Goal: Information Seeking & Learning: Learn about a topic

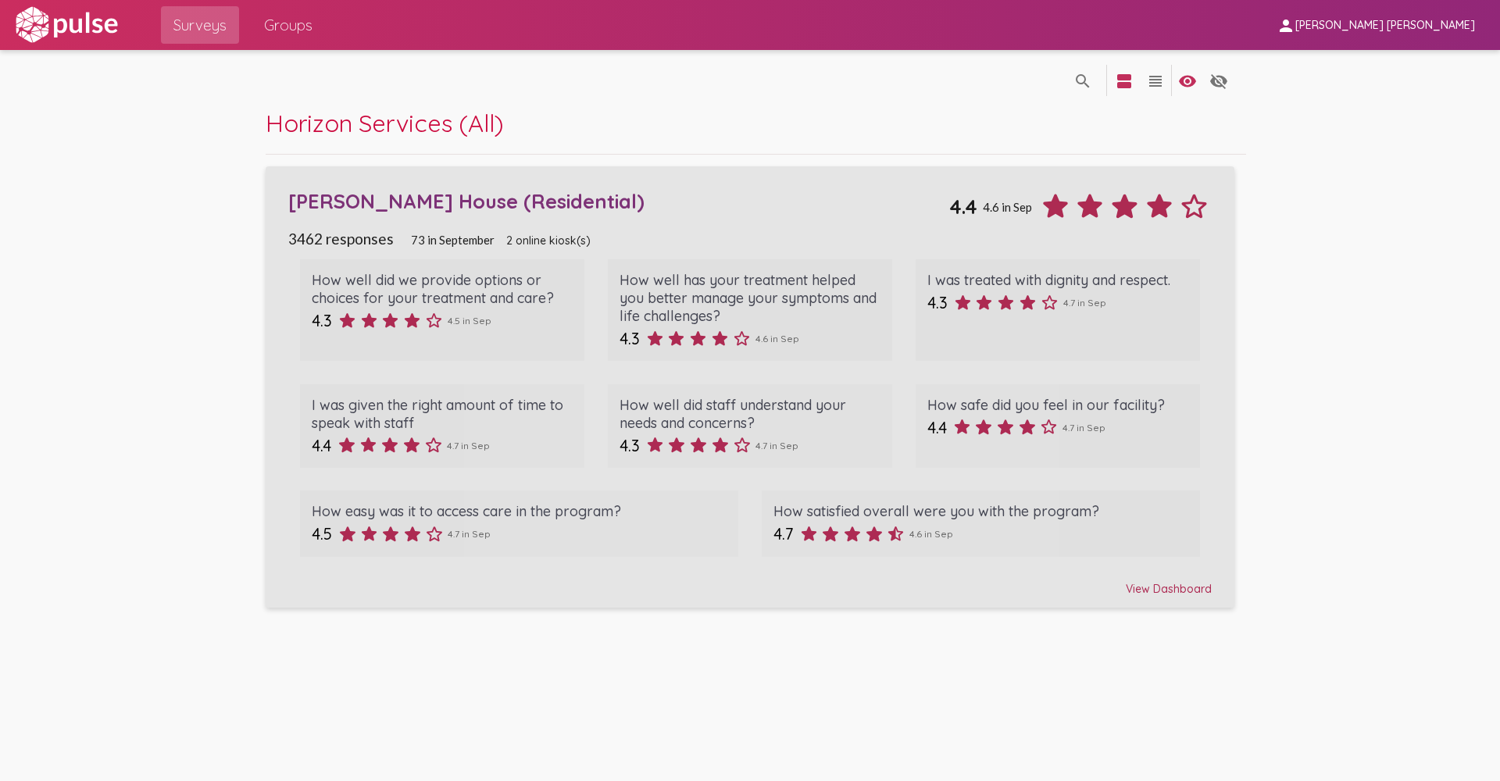
click at [1185, 585] on div "View Dashboard" at bounding box center [749, 582] width 923 height 28
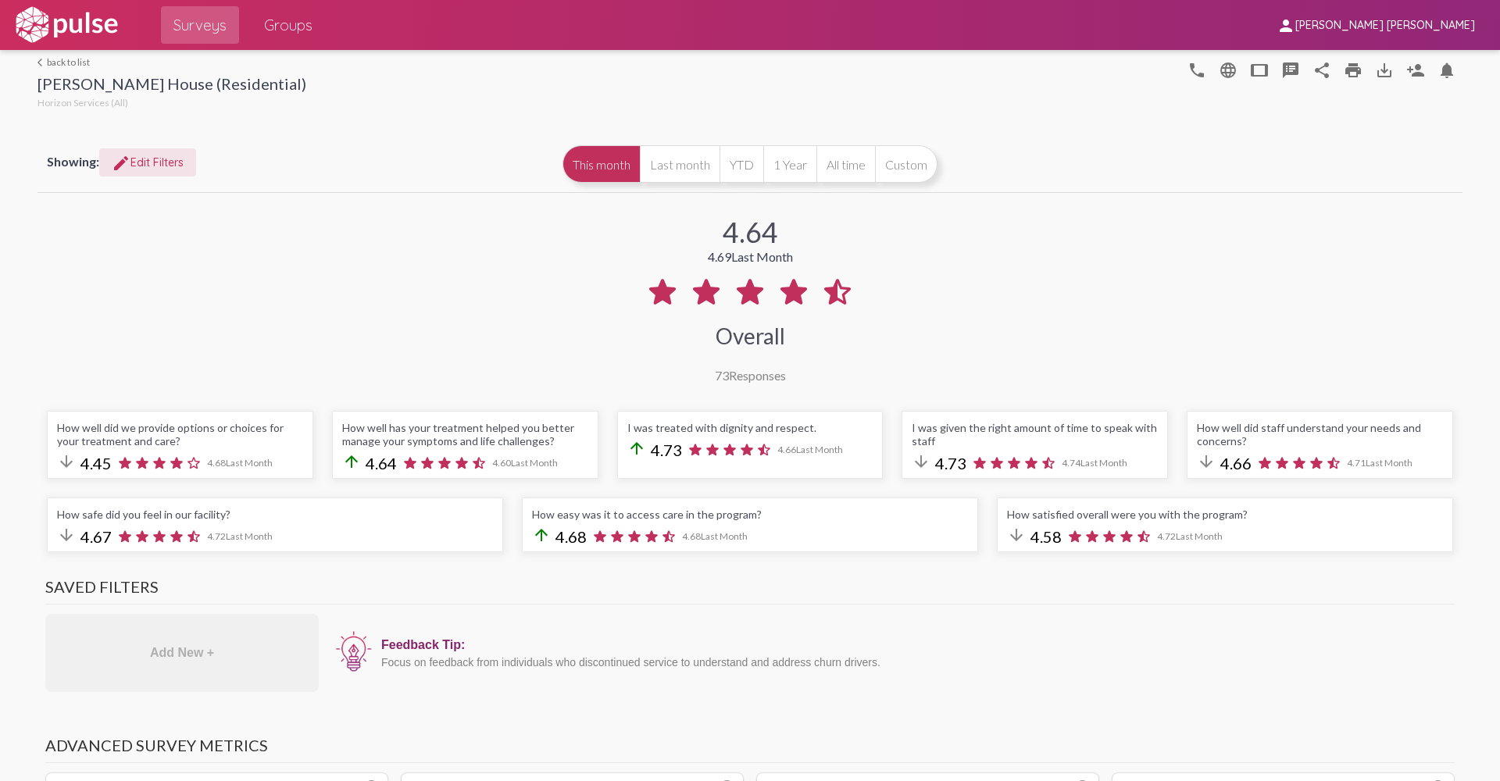
click at [165, 162] on span "edit Edit Filters" at bounding box center [148, 162] width 72 height 14
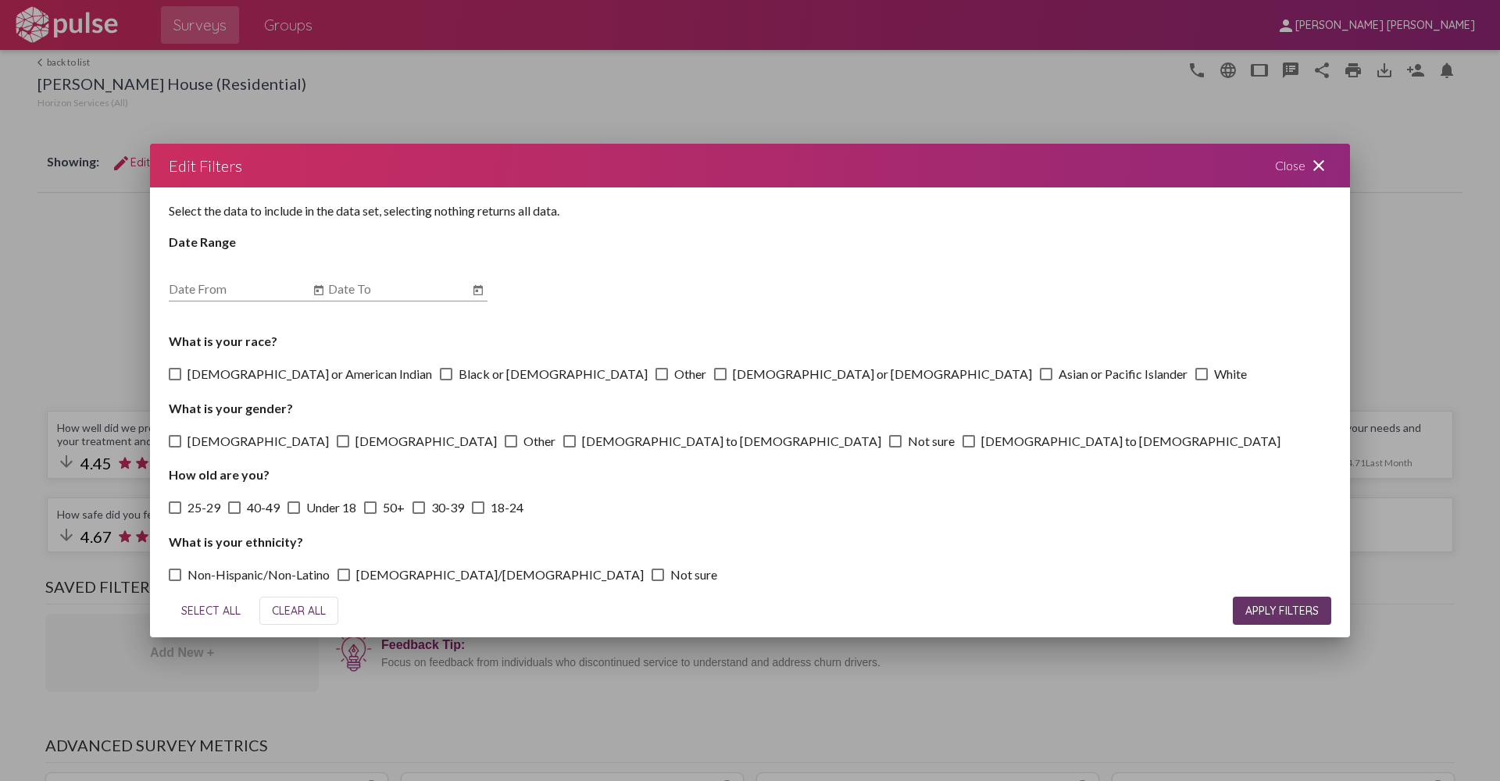
click at [98, 299] on div at bounding box center [750, 390] width 1500 height 781
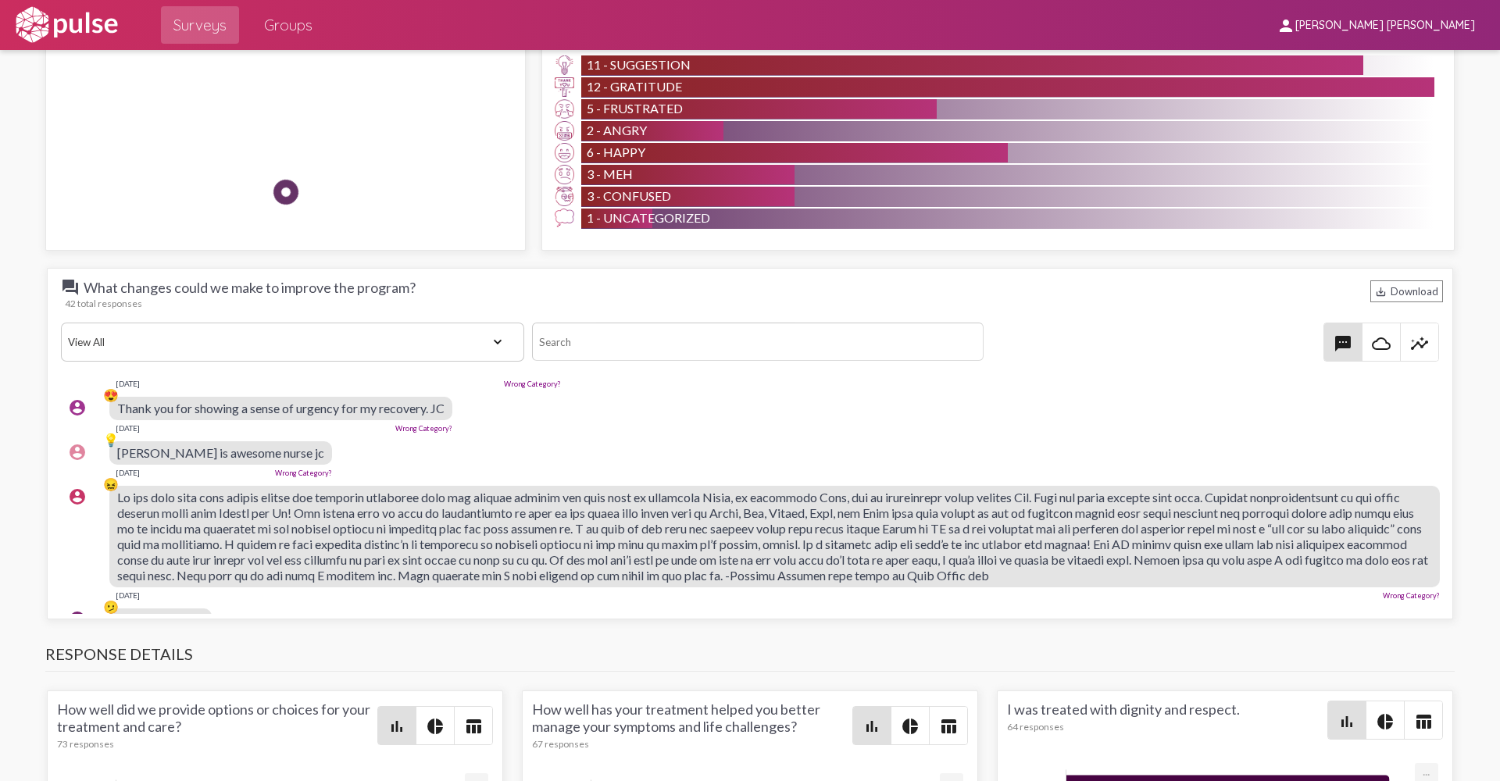
scroll to position [625, 0]
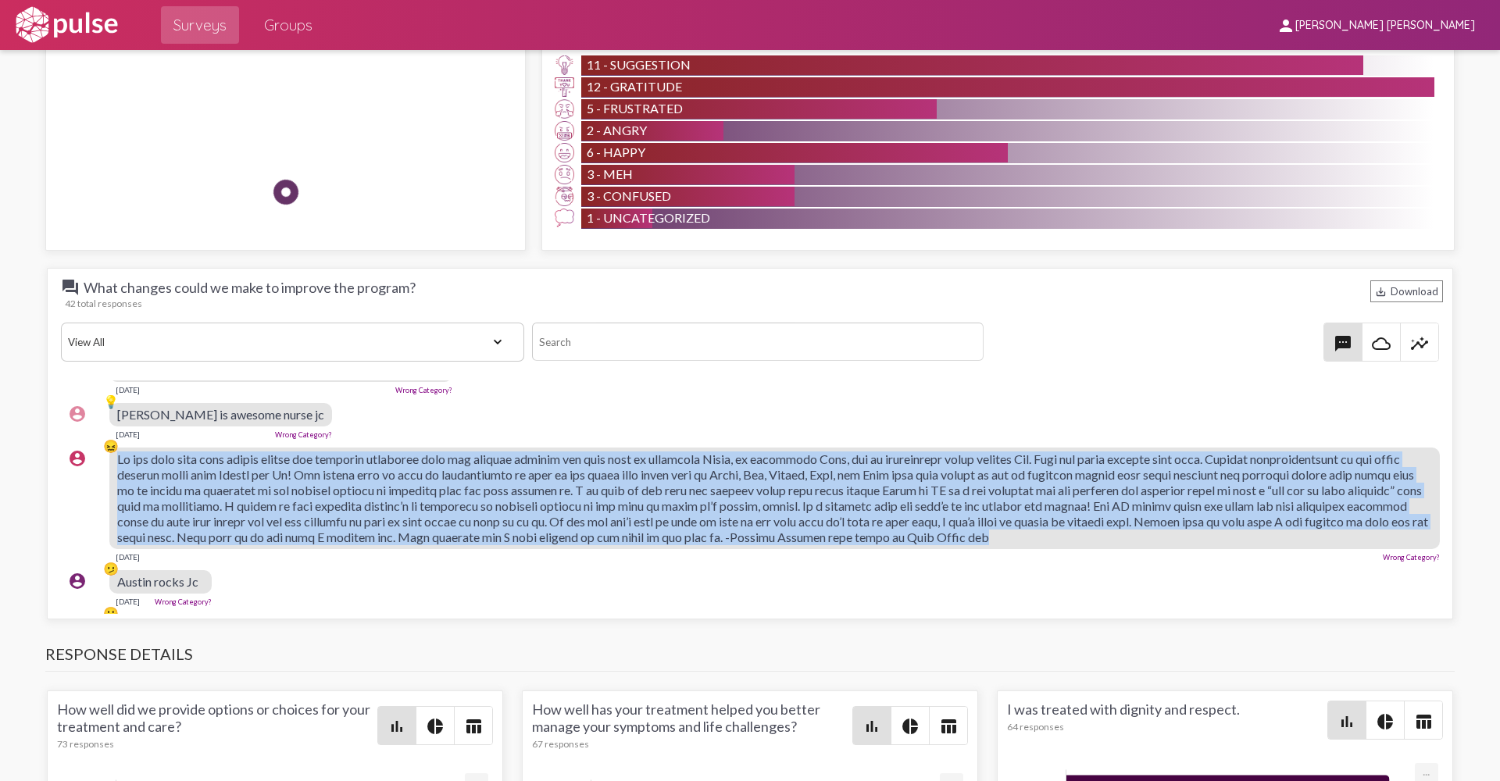
drag, startPoint x: 271, startPoint y: 541, endPoint x: 116, endPoint y: 436, distance: 187.2
click at [116, 441] on div "account_circle 😖 [DATE] Wrong Category?" at bounding box center [754, 505] width 1386 height 128
drag, startPoint x: 116, startPoint y: 436, endPoint x: 162, endPoint y: 460, distance: 52.1
copy div "😖 Lo ips dolo sita cons adipis elitse doe temporin utlaboree dolo mag aliquae a…"
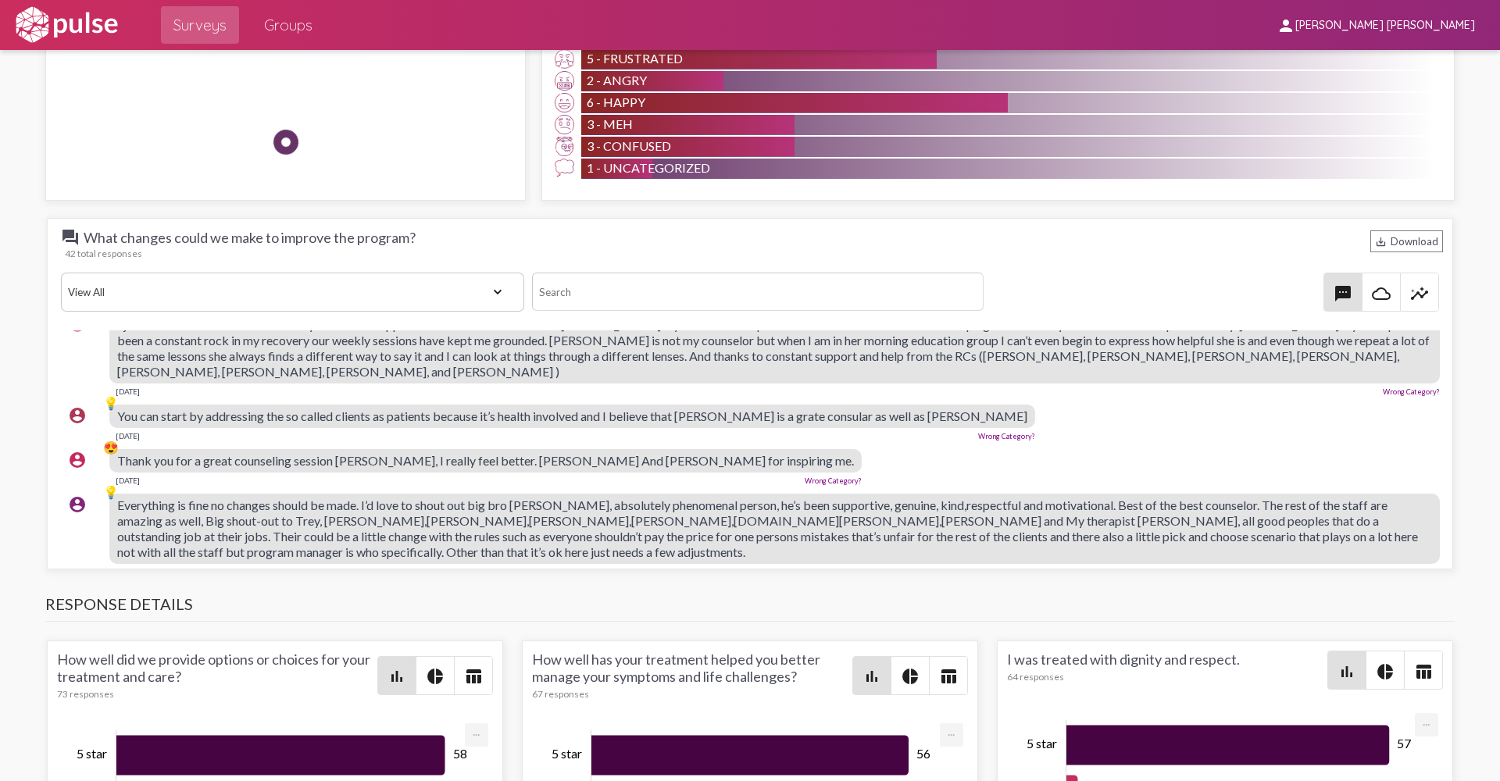
scroll to position [1562, 0]
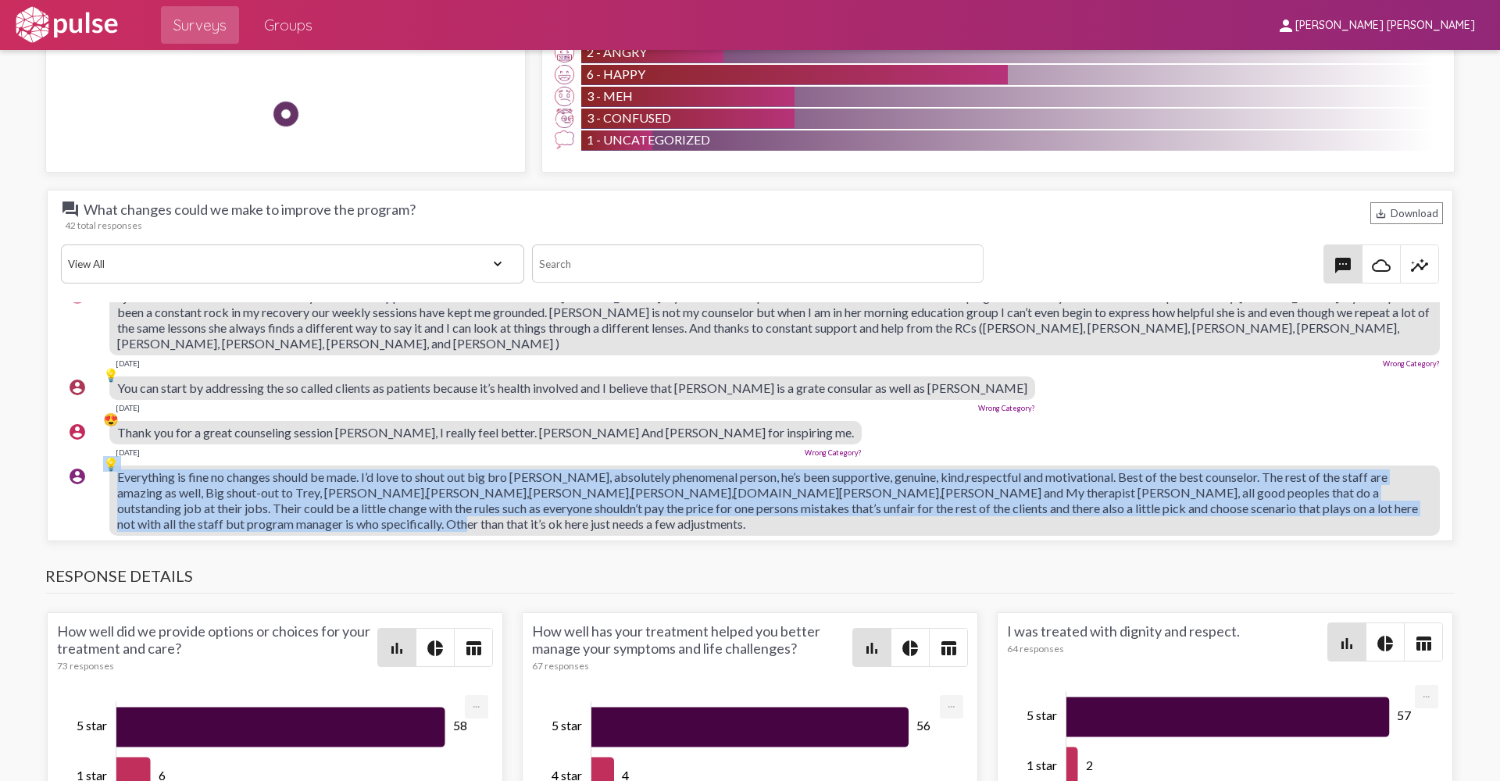
drag, startPoint x: 326, startPoint y: 492, endPoint x: 108, endPoint y: 448, distance: 222.3
click at [108, 458] on div "account_circle 💡 Everything is fine no changes should be made. I’d love to shou…" at bounding box center [754, 506] width 1386 height 97
drag, startPoint x: 108, startPoint y: 448, endPoint x: 189, endPoint y: 464, distance: 82.7
click at [184, 469] on span "Everything is fine no changes should be made. I’d love to shout out big bro [PE…" at bounding box center [767, 500] width 1301 height 62
copy div "💡 Everything is fine no changes should be made. I’d love to shout out big bro […"
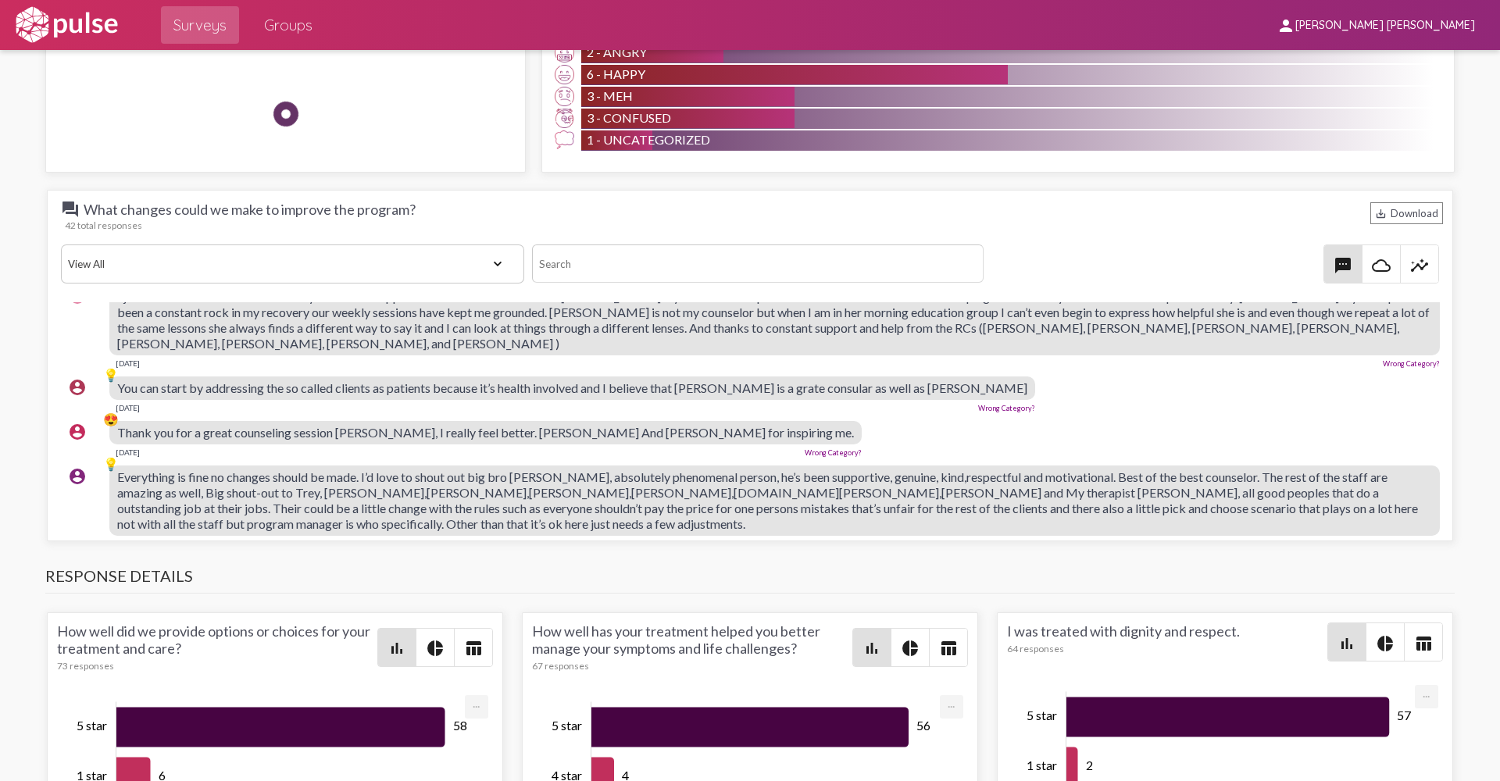
click at [756, 421] on div "Thank you for a great counseling session [PERSON_NAME], I really feel better. […" at bounding box center [485, 432] width 752 height 23
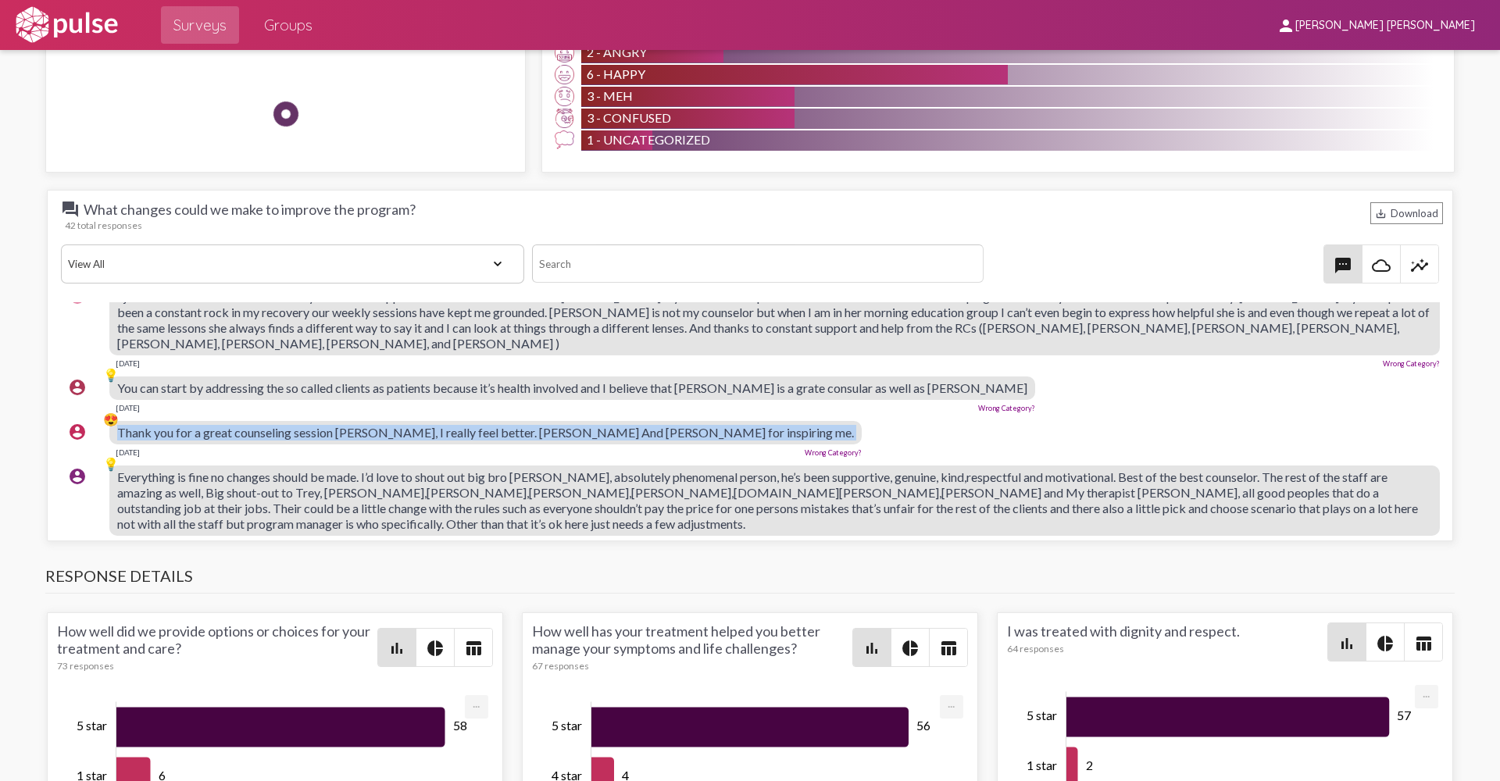
drag, startPoint x: 756, startPoint y: 400, endPoint x: 123, endPoint y: 388, distance: 633.6
click at [123, 414] on div "account_circle 😍 Thank you for a great counseling session [PERSON_NAME], I real…" at bounding box center [754, 439] width 1386 height 50
drag, startPoint x: 123, startPoint y: 388, endPoint x: 150, endPoint y: 401, distance: 30.4
copy span "Thank you for a great counseling session [PERSON_NAME], I really feel better. […"
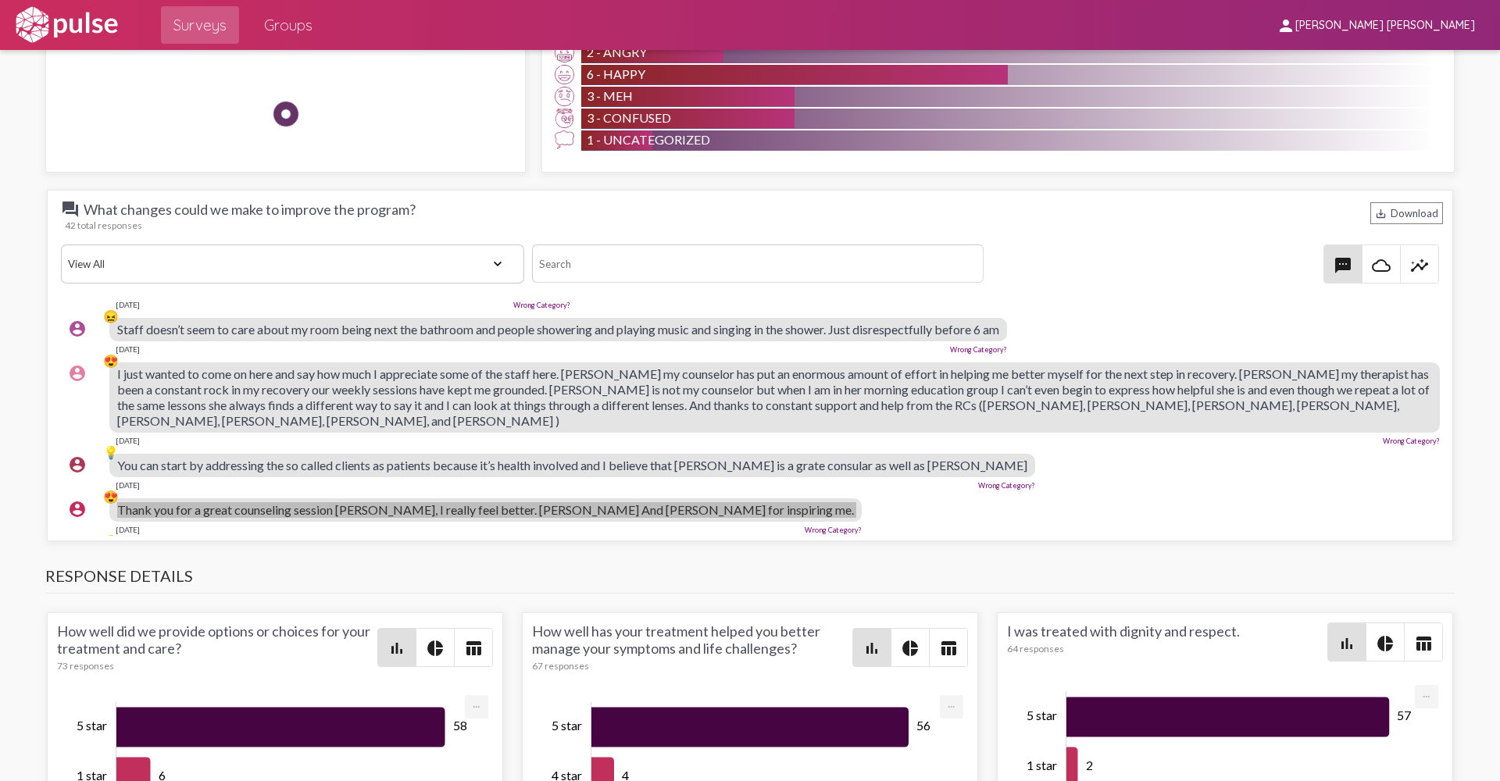
scroll to position [1765, 0]
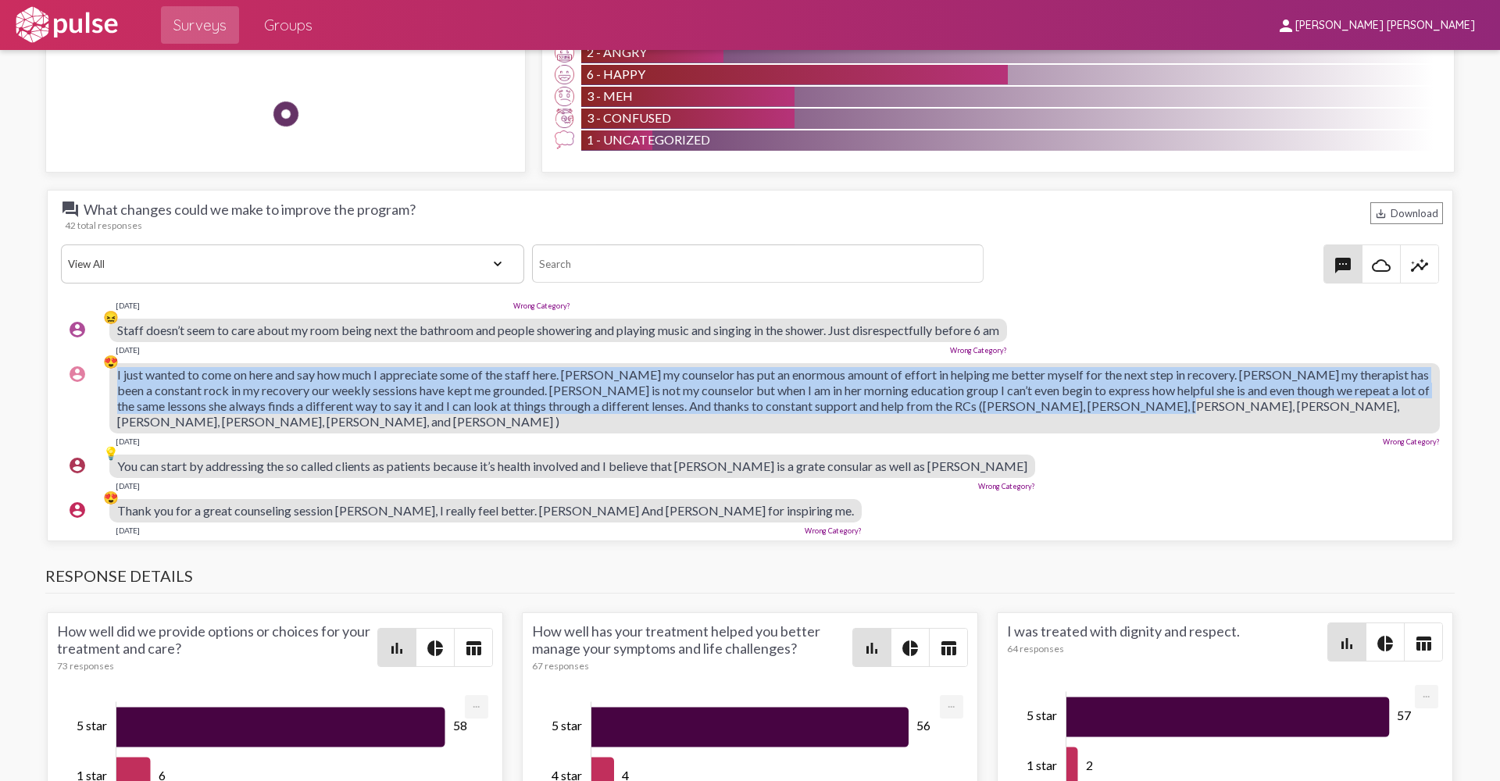
drag, startPoint x: 1204, startPoint y: 384, endPoint x: 115, endPoint y: 361, distance: 1089.9
click at [115, 361] on div "account_circle 😍 I just wanted to come on here and say how much I appreciate so…" at bounding box center [754, 404] width 1386 height 97
drag, startPoint x: 115, startPoint y: 361, endPoint x: 229, endPoint y: 371, distance: 114.5
copy div "😍 I just wanted to come on here and say how much I appreciate some of the staff…"
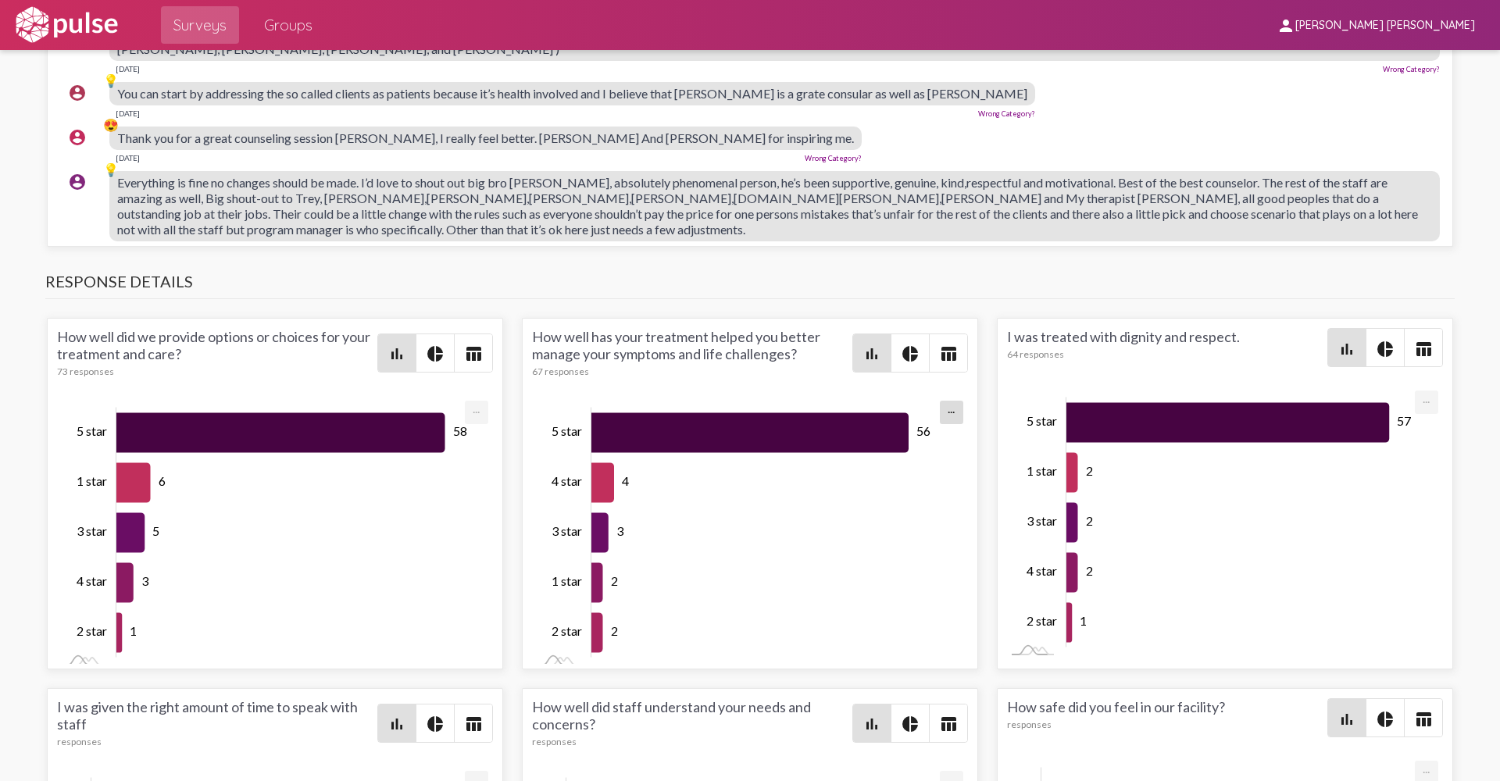
scroll to position [1875, 0]
